Goal: Task Accomplishment & Management: Use online tool/utility

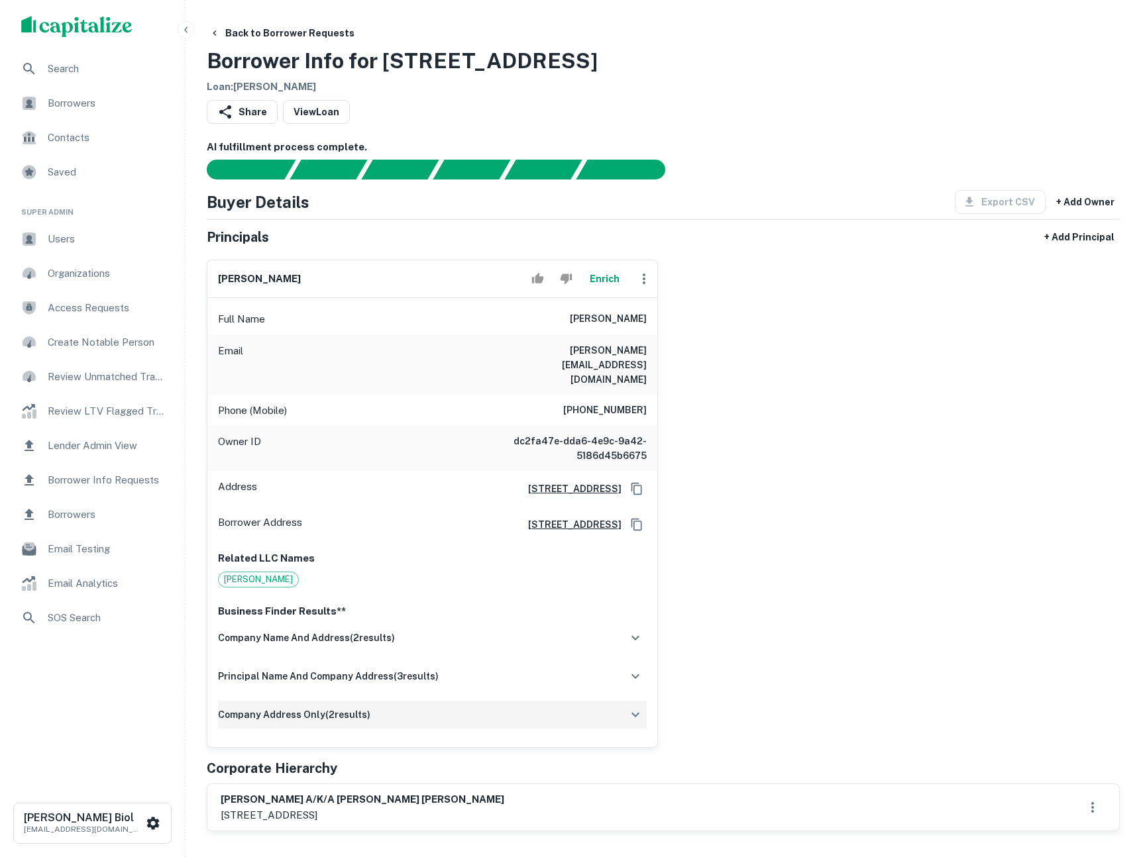
click at [627, 704] on button "button" at bounding box center [635, 715] width 23 height 23
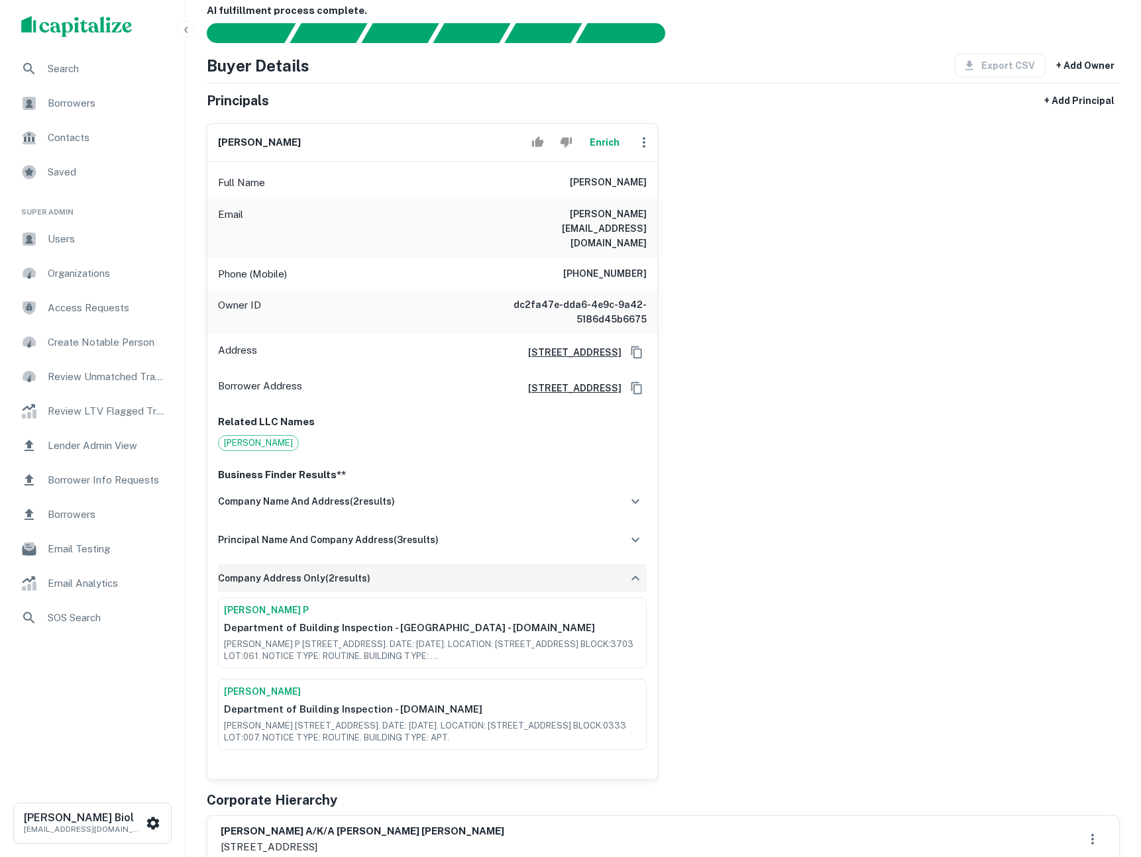
scroll to position [205, 0]
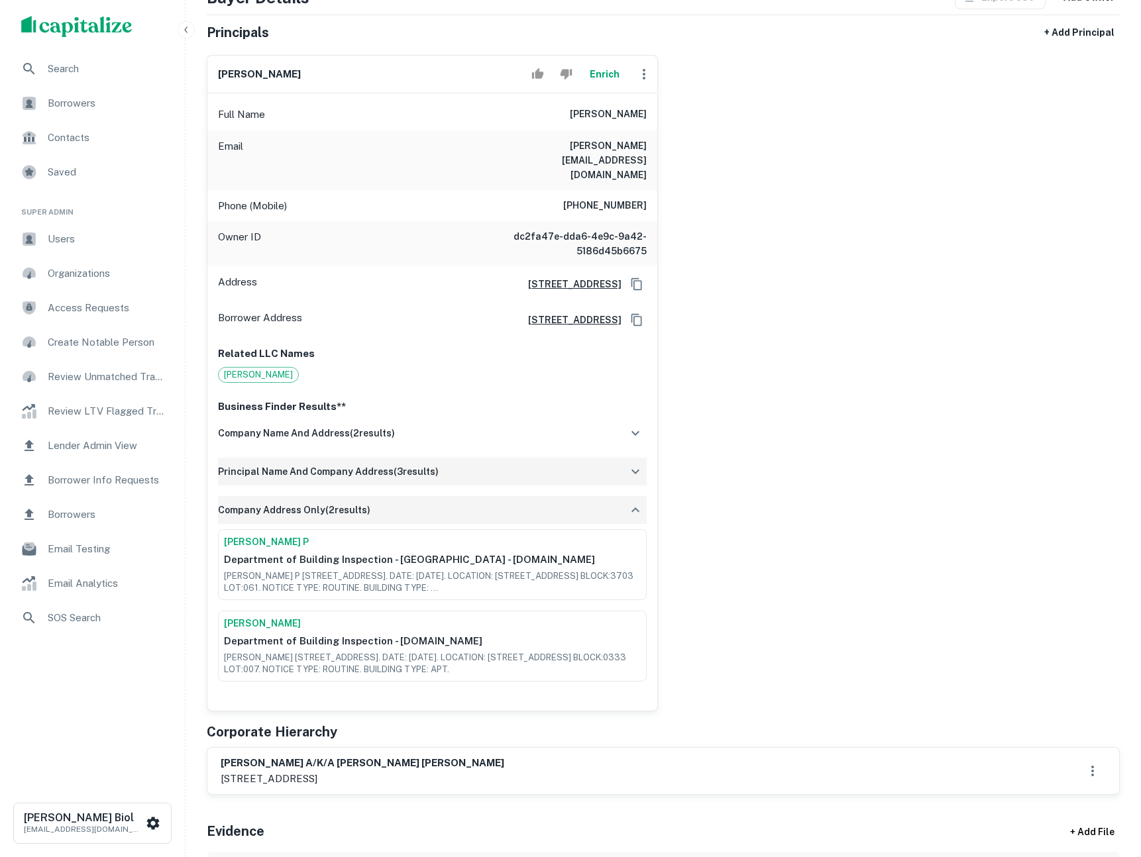
click at [639, 464] on icon "button" at bounding box center [635, 472] width 16 height 16
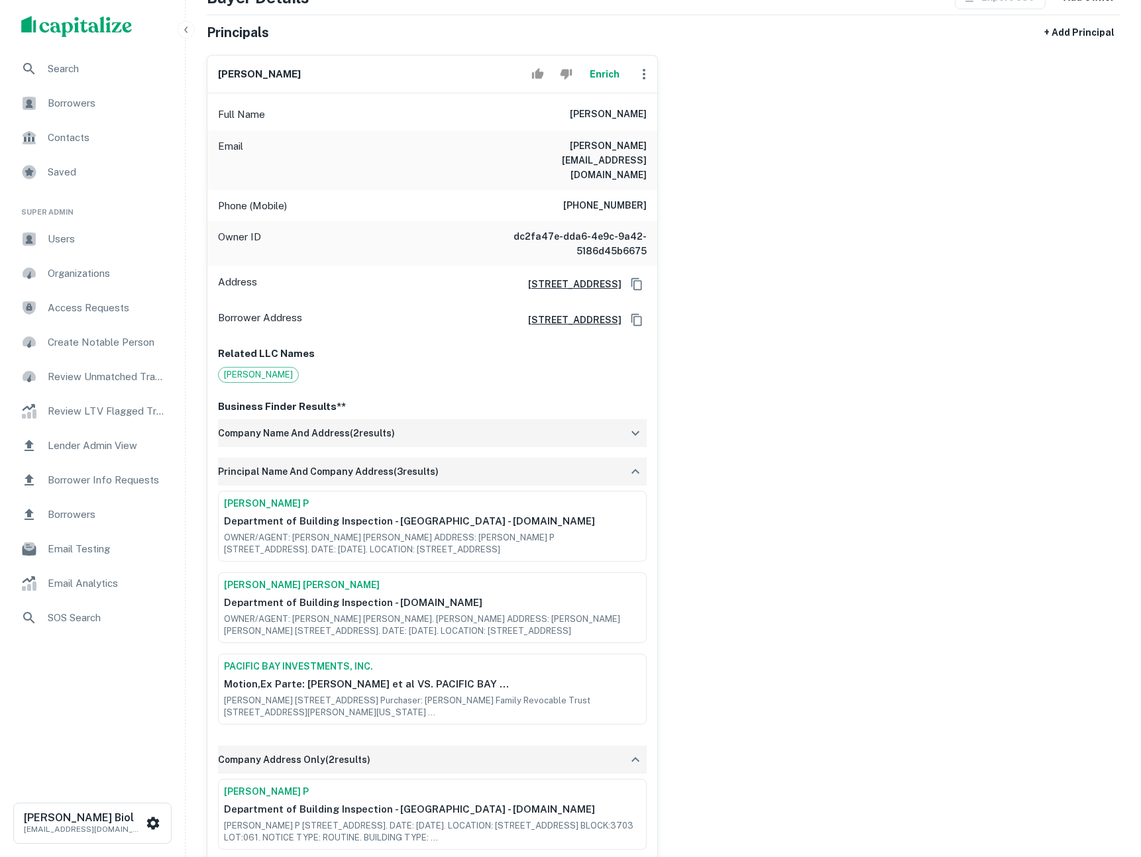
click at [631, 425] on icon "button" at bounding box center [635, 433] width 16 height 16
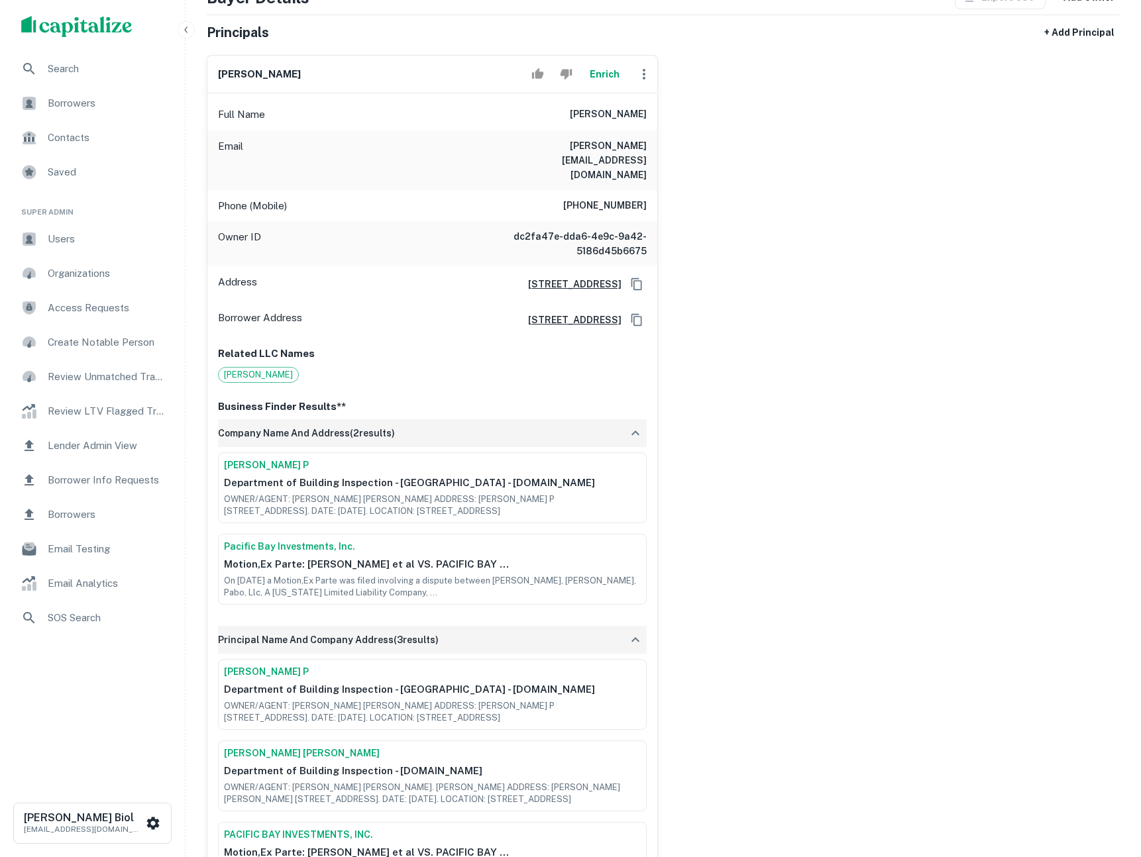
scroll to position [0, 0]
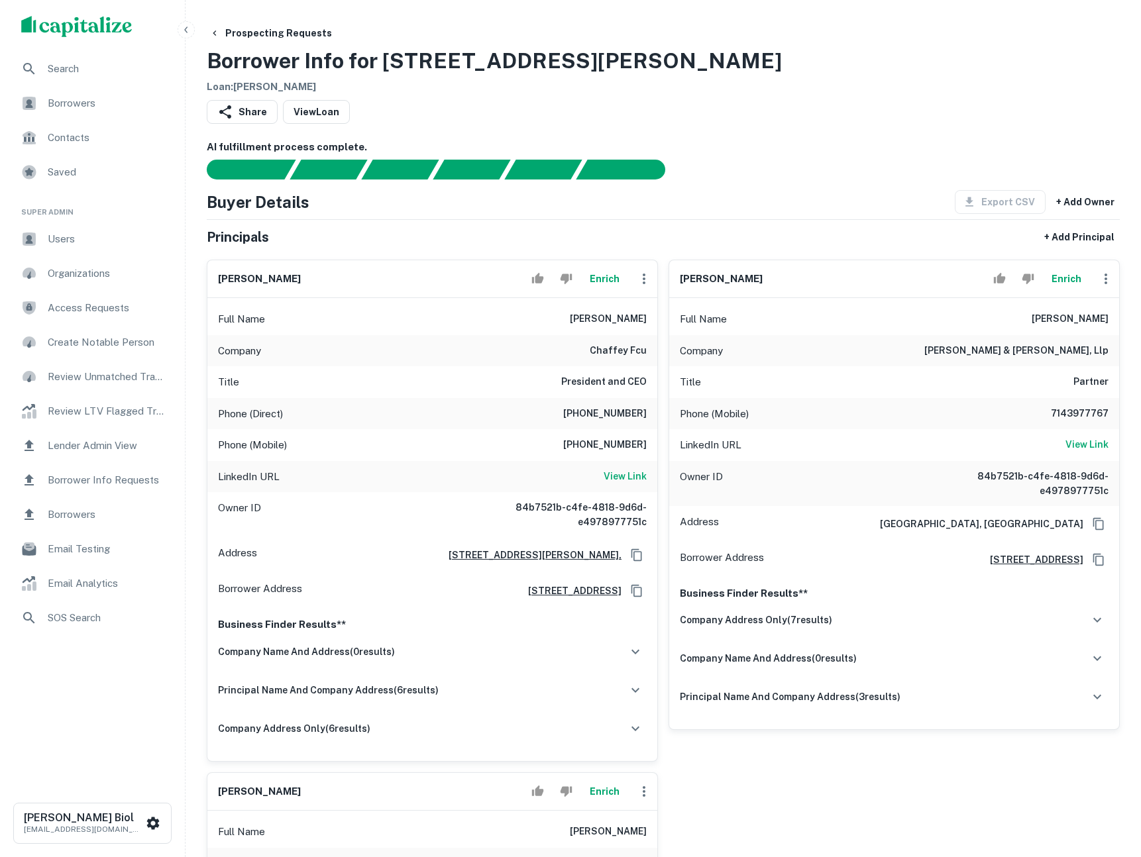
click at [606, 281] on button "Enrich" at bounding box center [604, 279] width 42 height 26
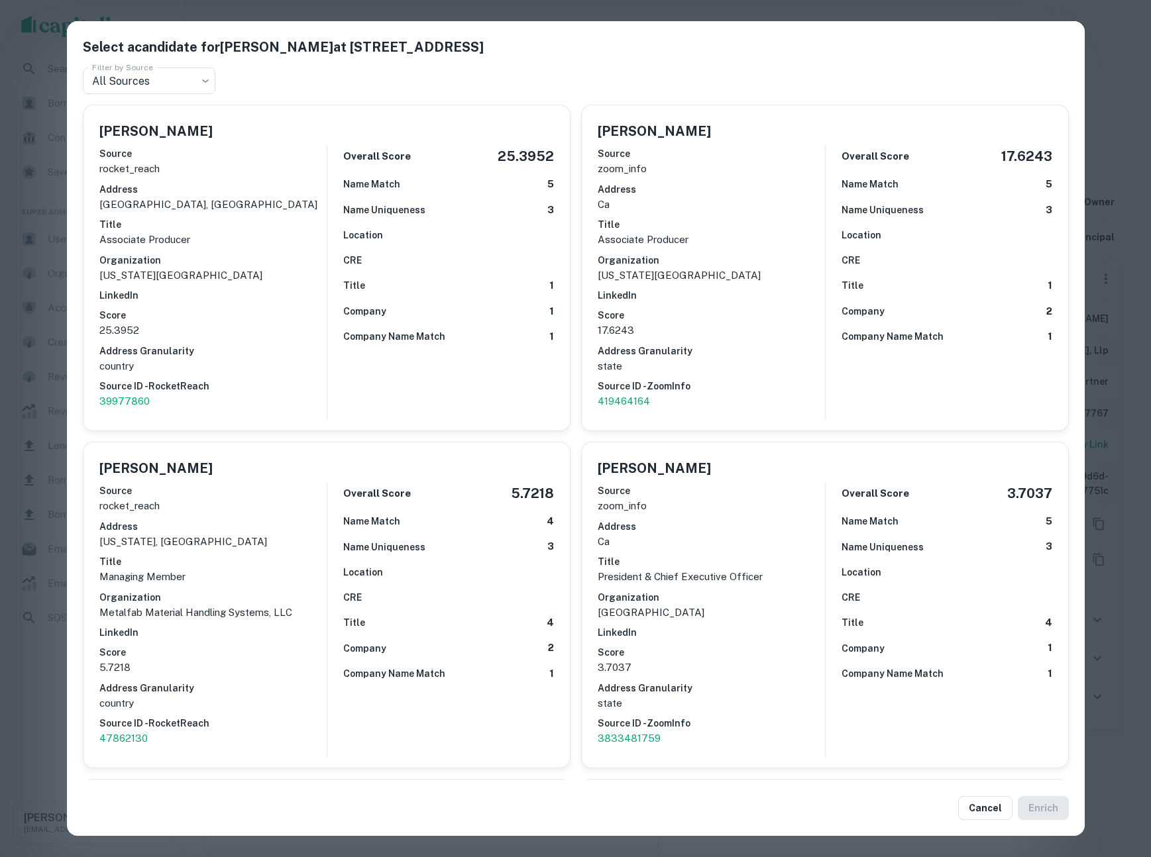
click at [1109, 66] on div "Select a candidate for [PERSON_NAME] at [STREET_ADDRESS] Filter by Source All S…" at bounding box center [575, 428] width 1151 height 857
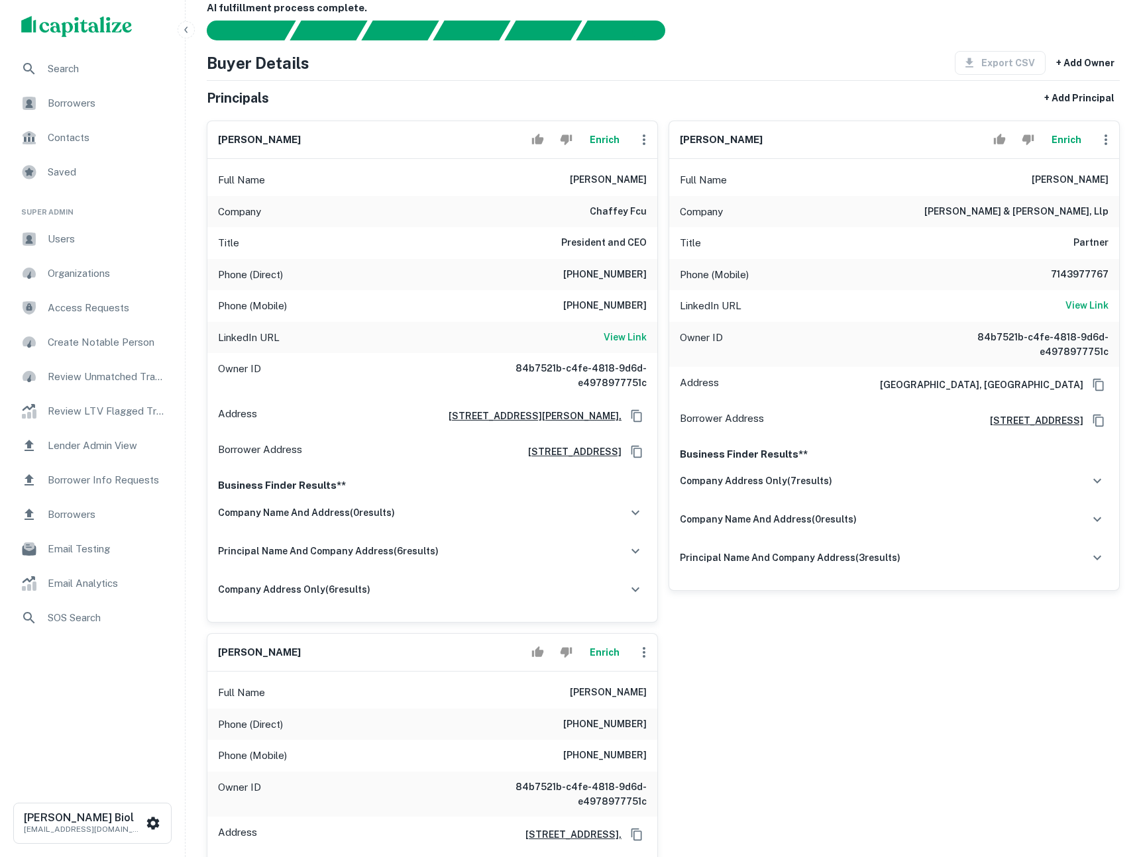
scroll to position [71, 0]
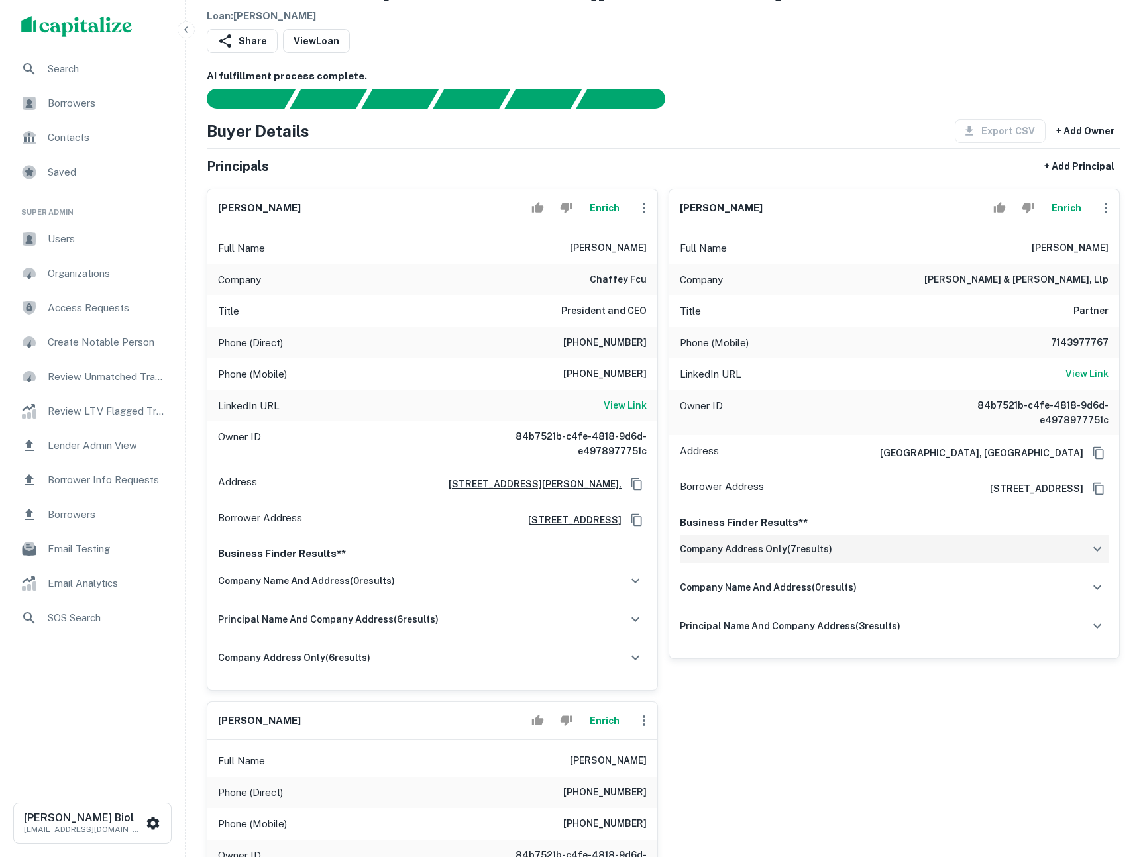
click at [946, 547] on div "company address only ( 7 results)" at bounding box center [894, 549] width 429 height 28
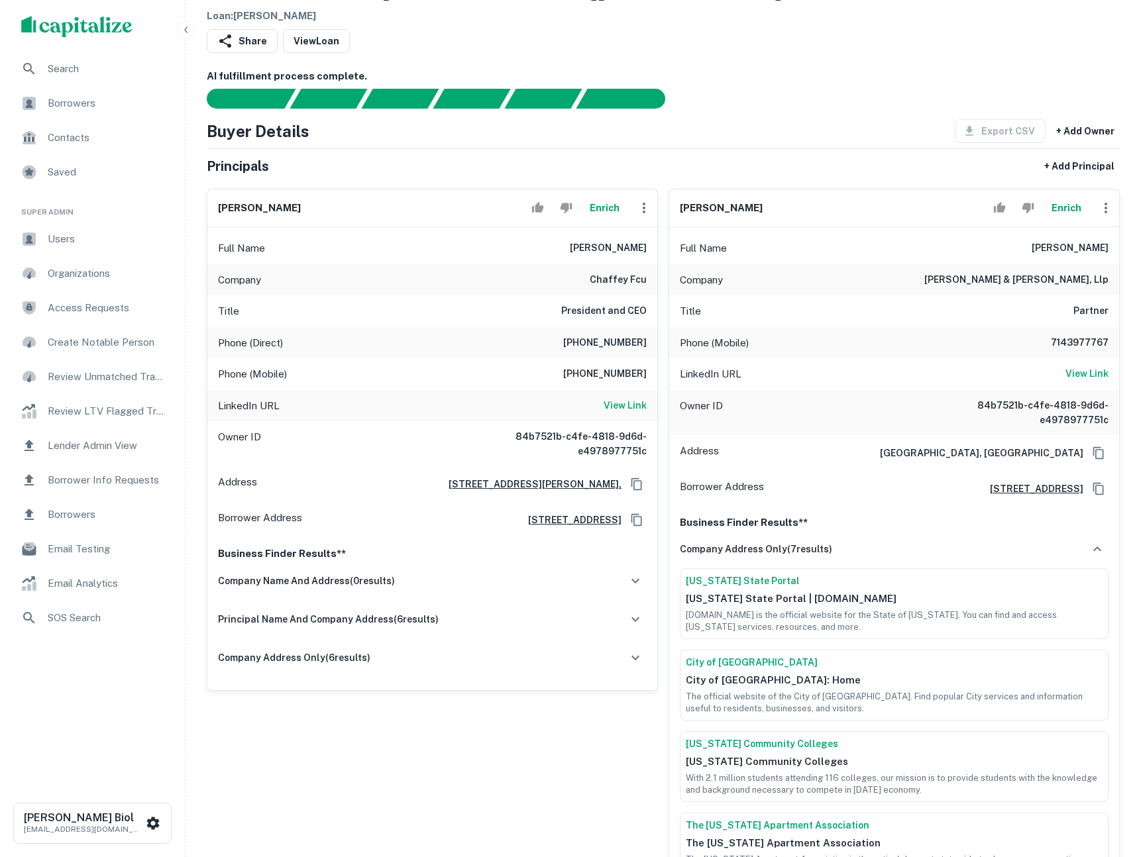
scroll to position [125, 0]
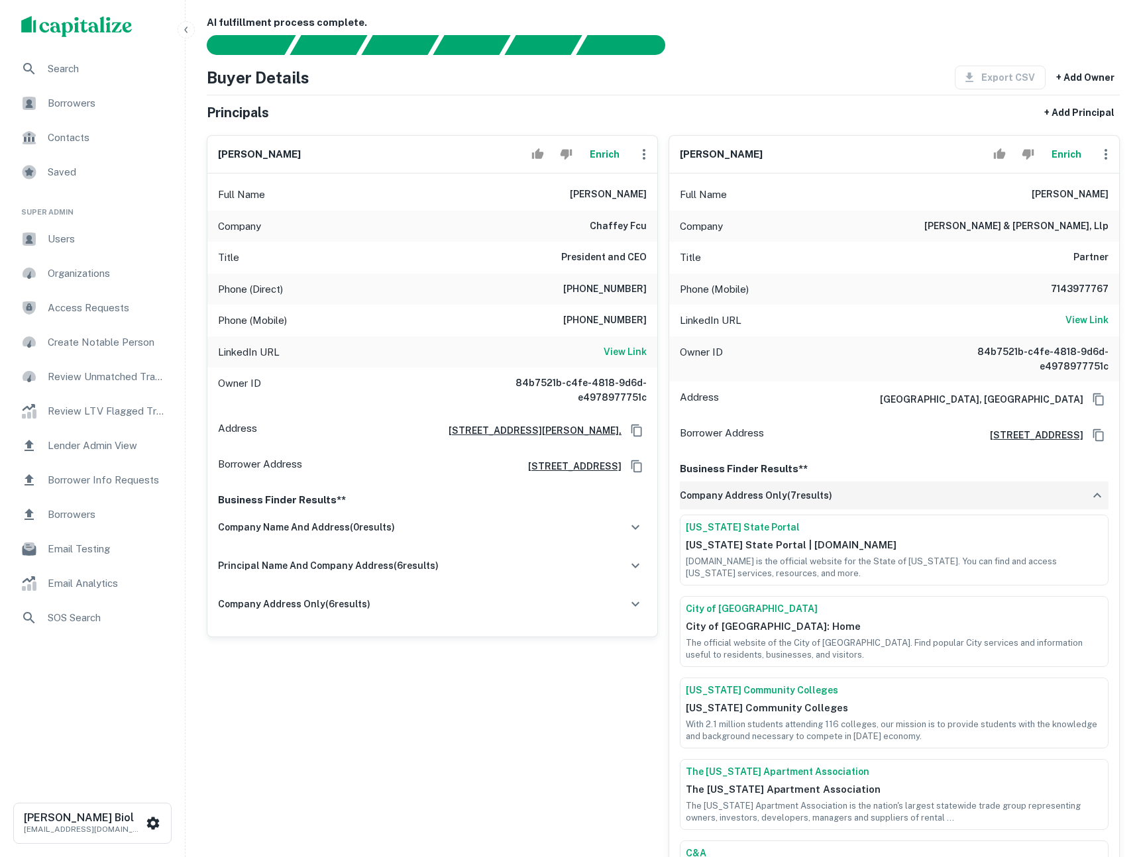
click at [918, 490] on div "company address only ( 7 results)" at bounding box center [894, 496] width 429 height 28
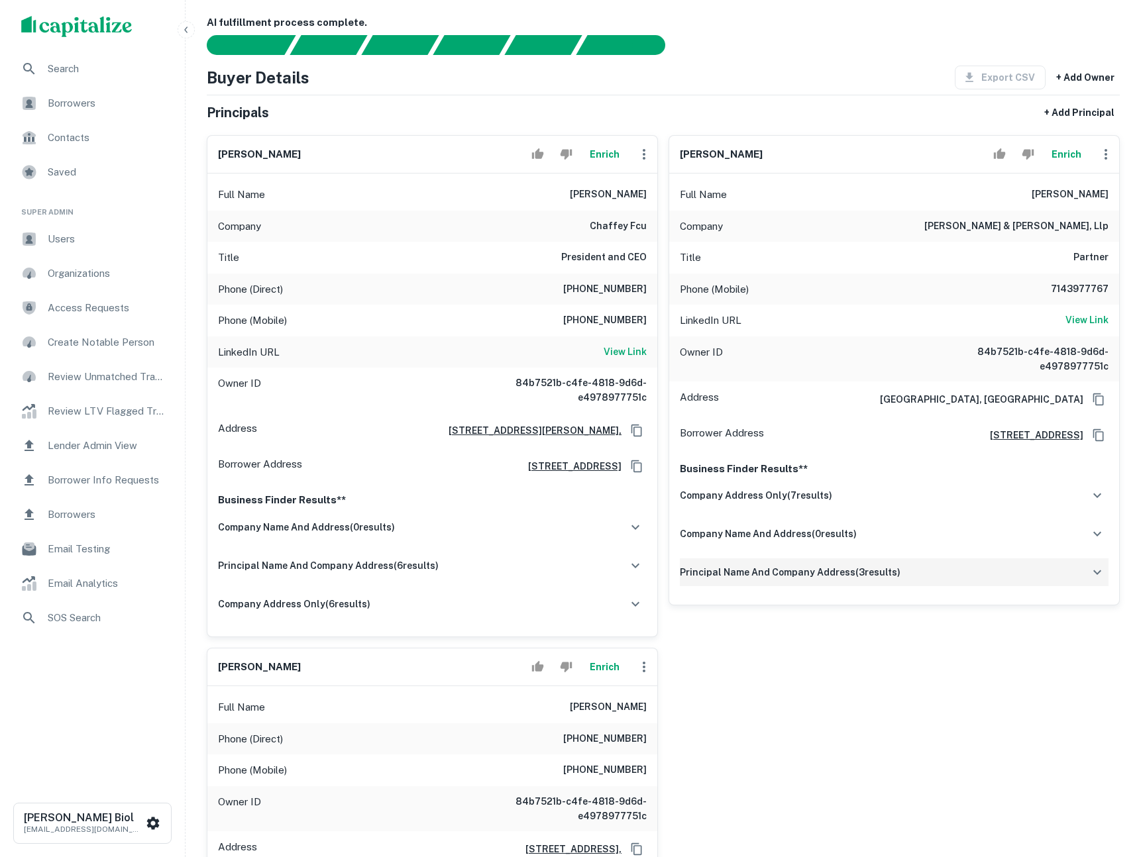
click at [922, 567] on div "principal name and company address ( 3 results)" at bounding box center [894, 572] width 429 height 28
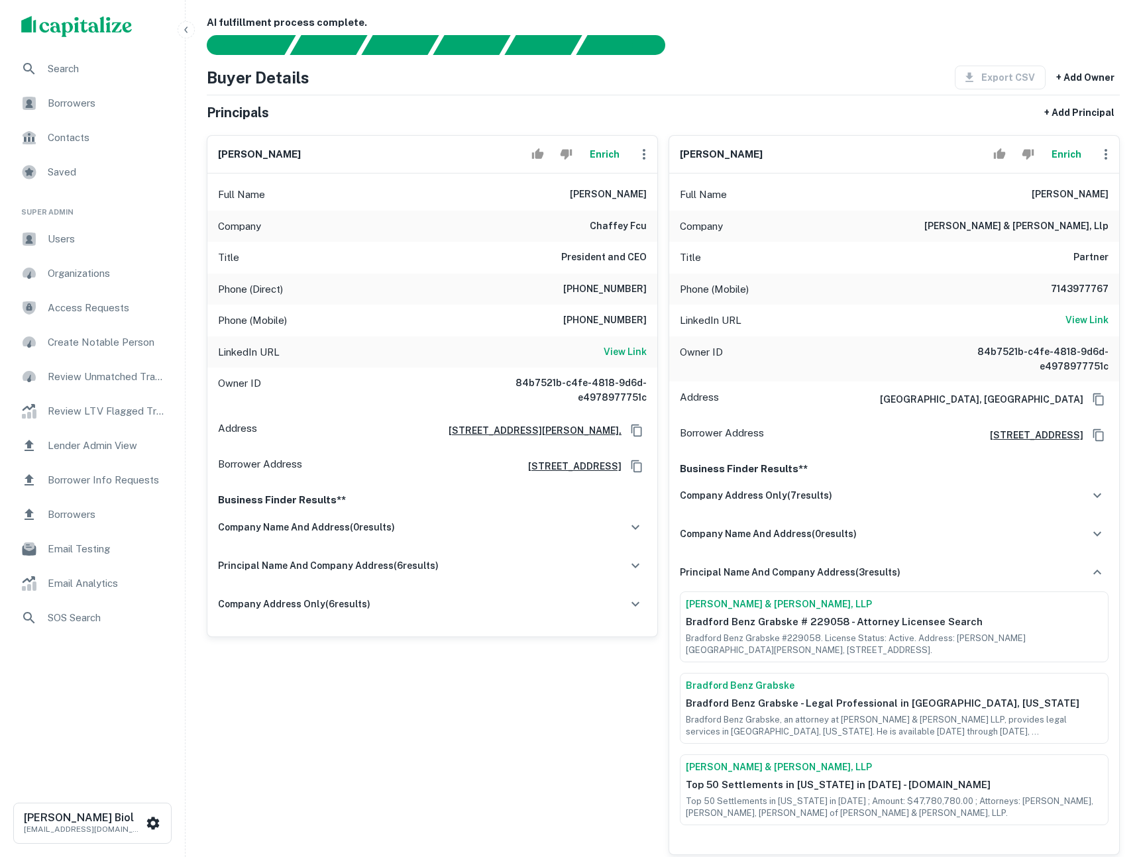
scroll to position [133, 0]
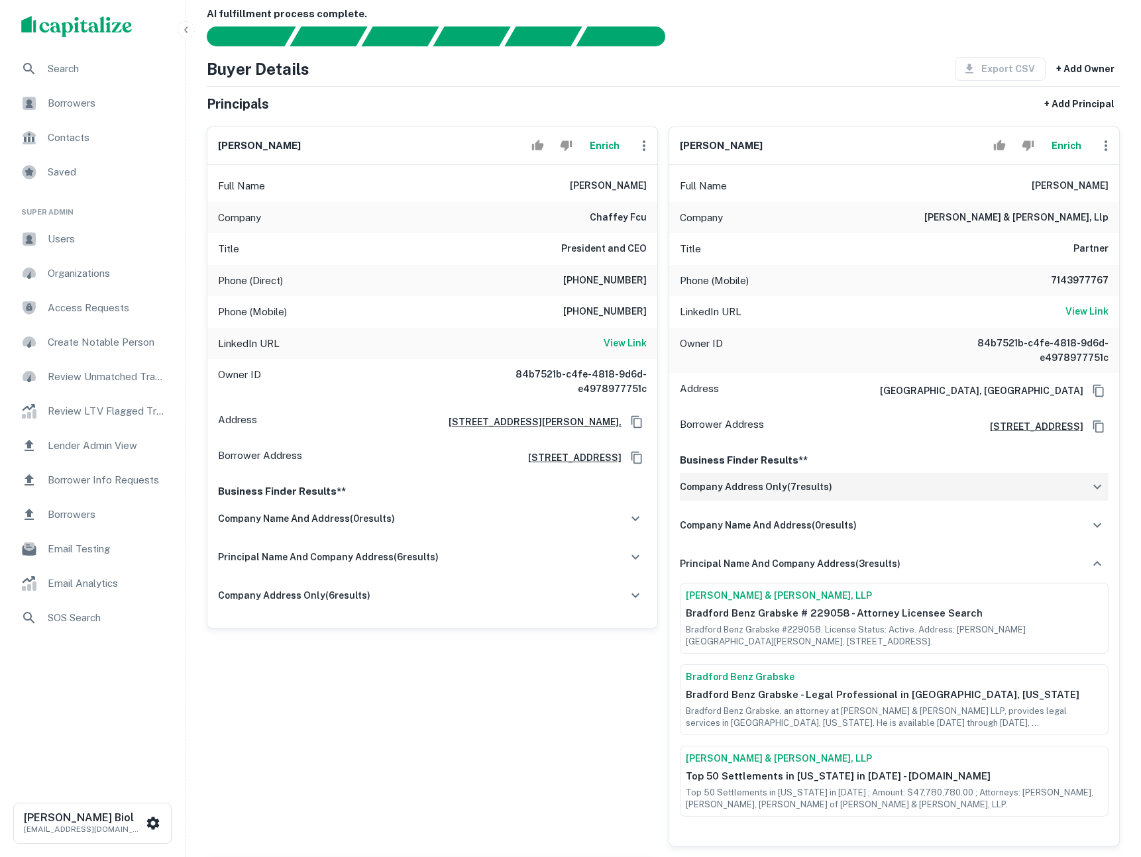
click at [848, 484] on div "company address only ( 7 results)" at bounding box center [894, 487] width 429 height 28
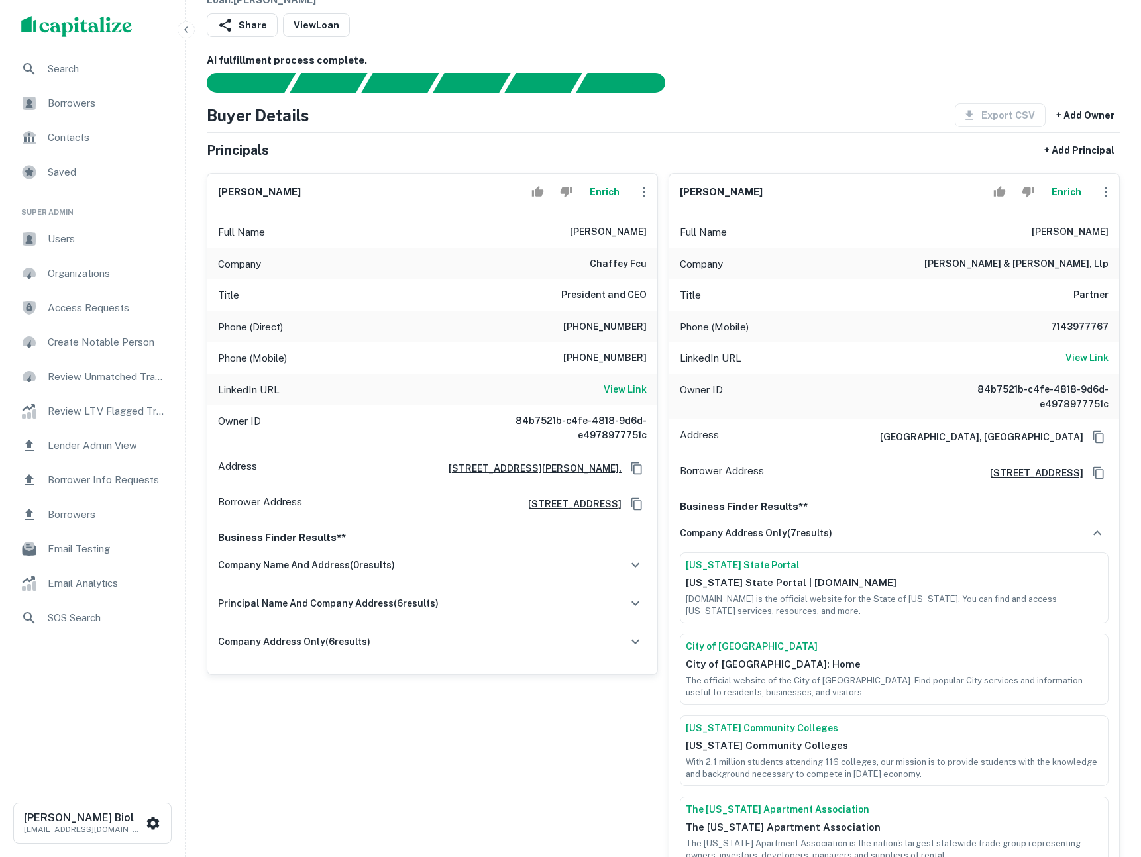
scroll to position [70, 0]
